Goal: Task Accomplishment & Management: Manage account settings

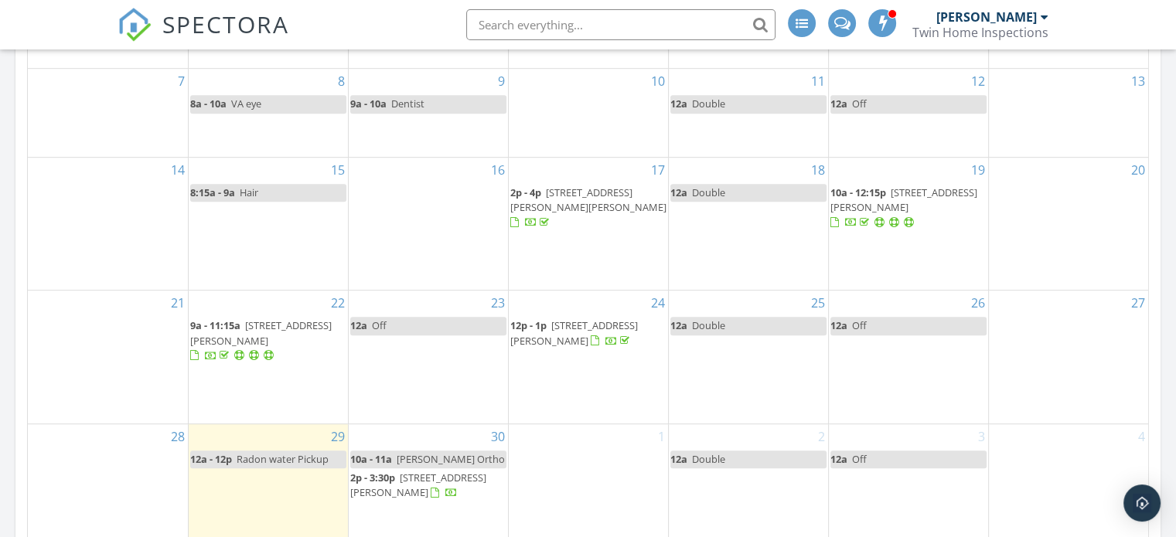
scroll to position [1005, 0]
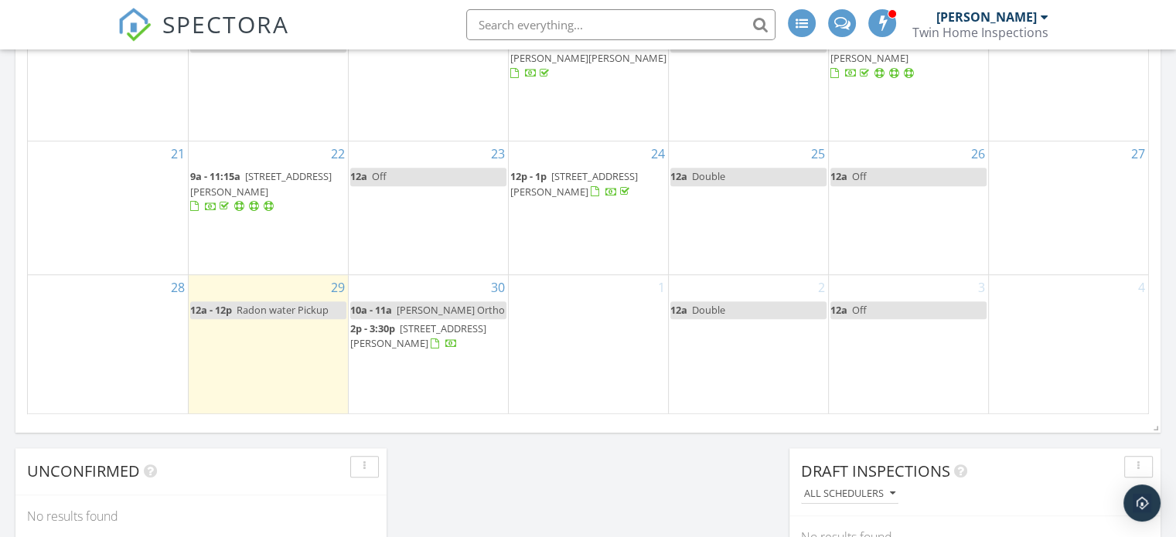
click at [431, 318] on link "10a - 11a [PERSON_NAME] Ortho" at bounding box center [428, 310] width 156 height 18
click at [648, 479] on div at bounding box center [588, 268] width 1176 height 537
click at [431, 340] on div at bounding box center [437, 345] width 12 height 12
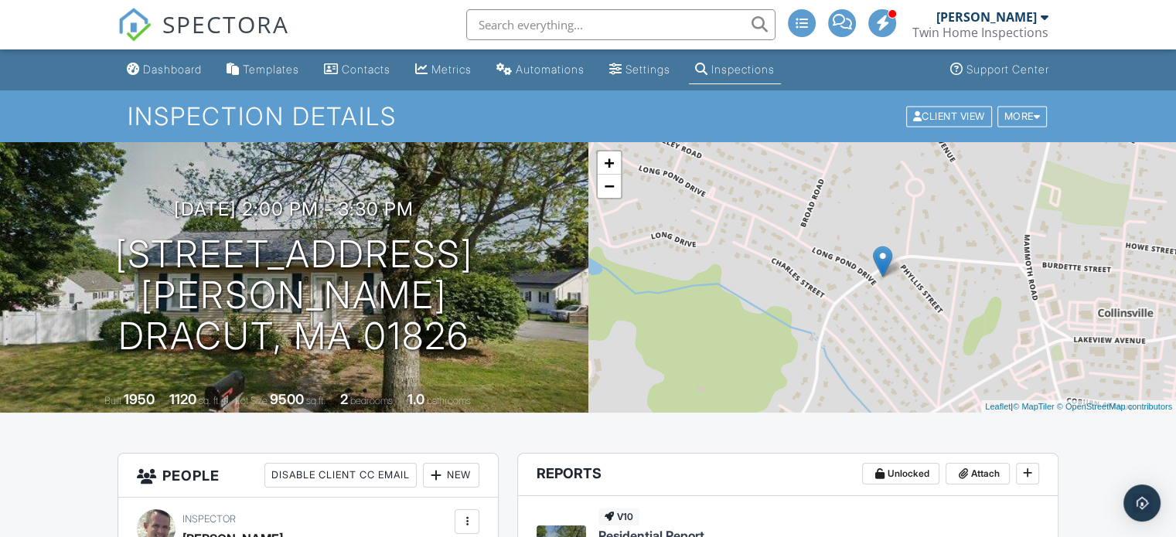
click at [1015, 17] on div "[PERSON_NAME]" at bounding box center [986, 16] width 100 height 15
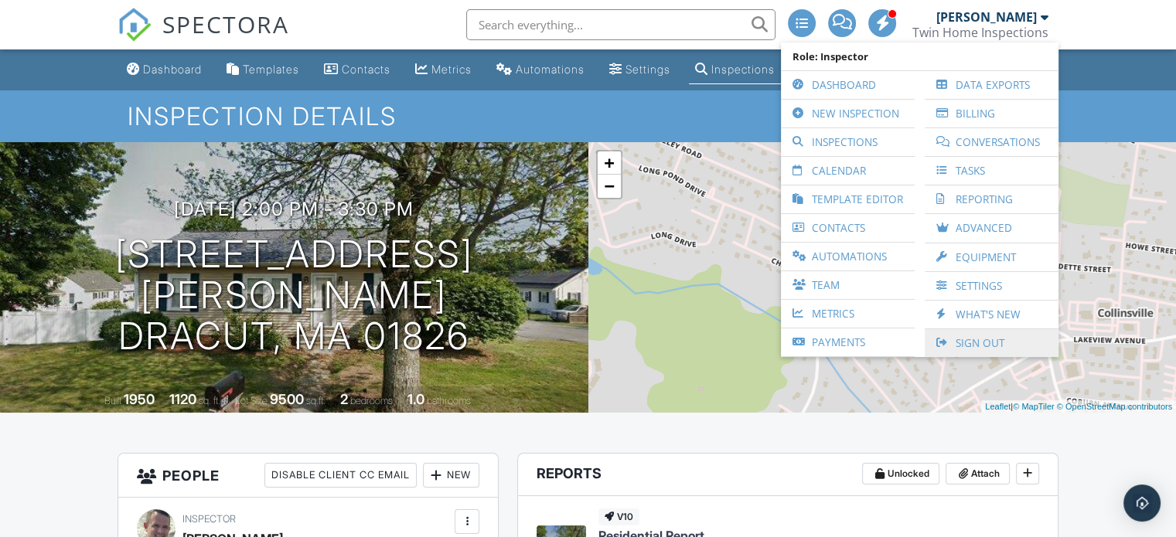
click at [976, 344] on link "Sign Out" at bounding box center [991, 343] width 118 height 28
